Goal: Find contact information: Find contact information

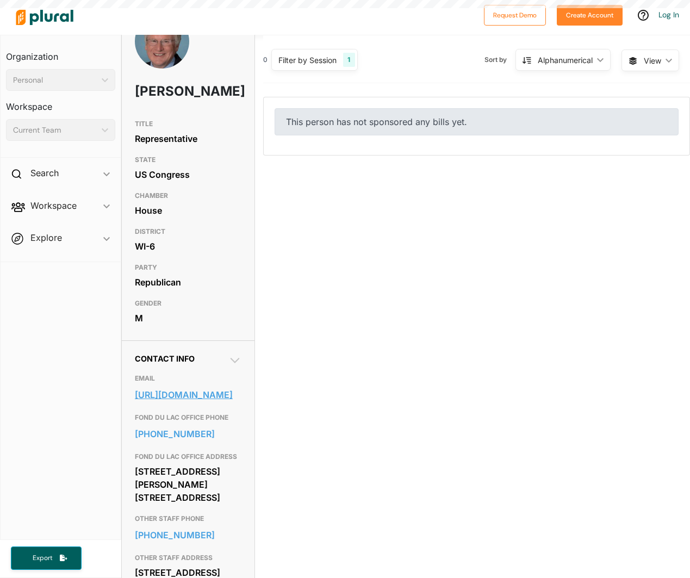
scroll to position [40, 0]
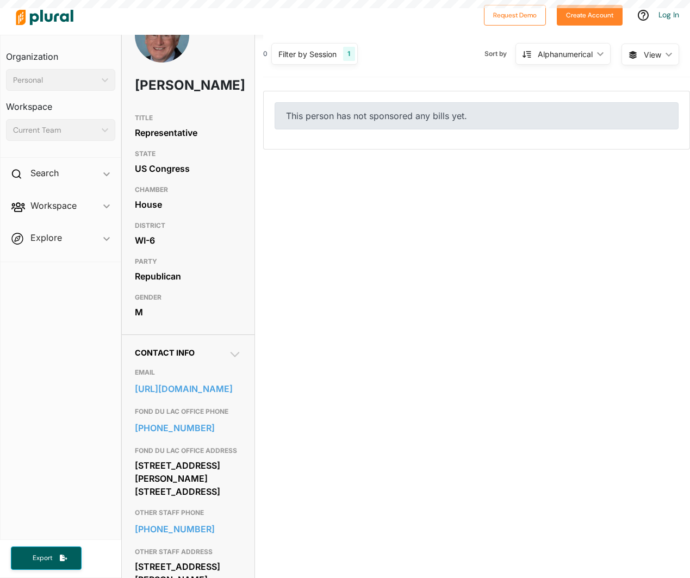
click at [172, 410] on div "Contact Info EMAIL [URL][DOMAIN_NAME] FOND DU LAC OFFICE PHONE [PHONE_NUMBER] […" at bounding box center [188, 575] width 107 height 455
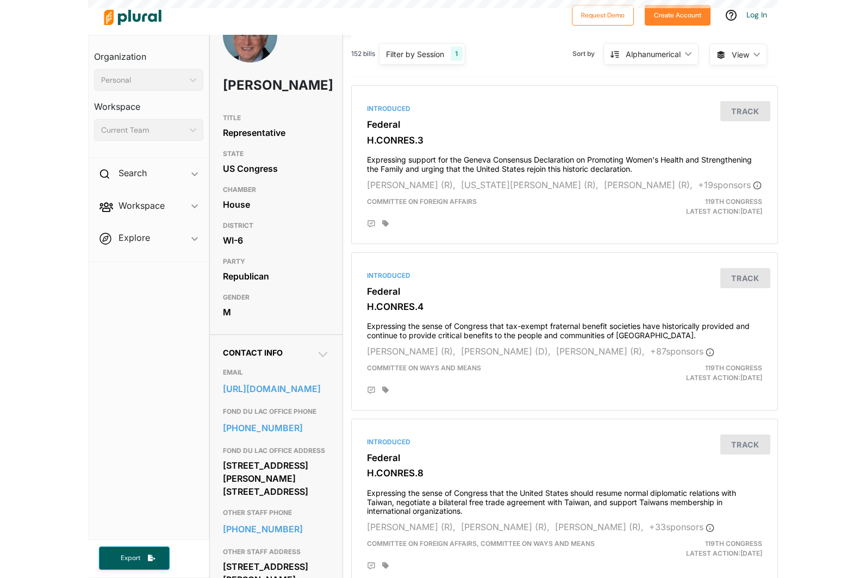
scroll to position [0, 0]
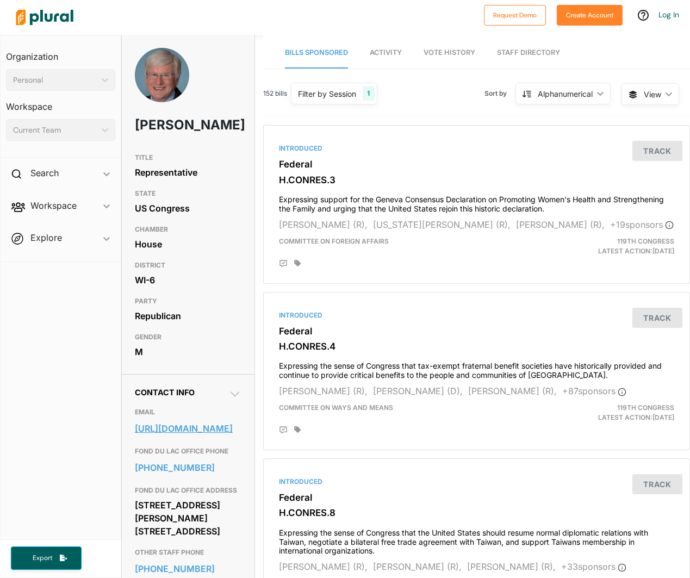
click at [190, 437] on link "[URL][DOMAIN_NAME]" at bounding box center [188, 428] width 107 height 16
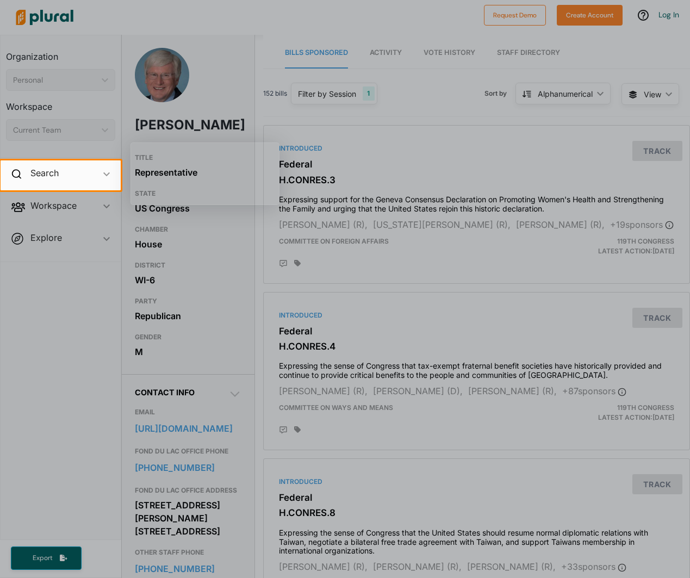
click at [216, 214] on div at bounding box center [345, 384] width 690 height 388
click at [192, 457] on div at bounding box center [345, 384] width 690 height 388
drag, startPoint x: 192, startPoint y: 459, endPoint x: 139, endPoint y: 453, distance: 53.7
click at [138, 454] on div at bounding box center [345, 384] width 690 height 388
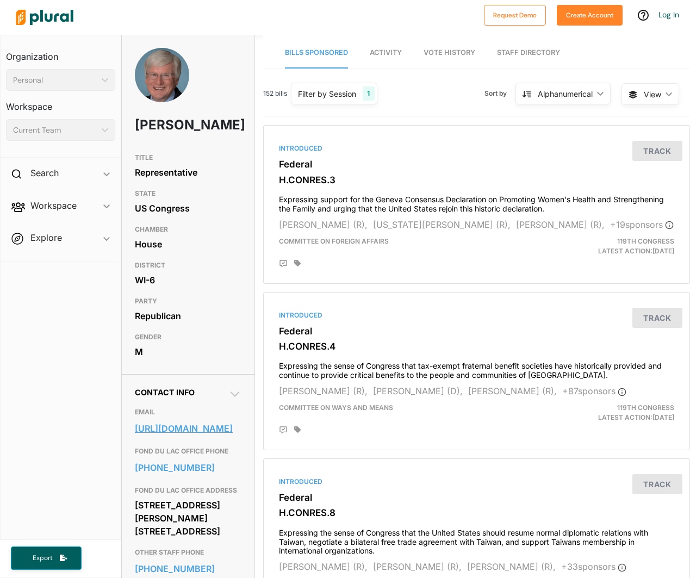
click at [139, 437] on link "[URL][DOMAIN_NAME]" at bounding box center [188, 428] width 107 height 16
